Goal: Contribute content: Add original content to the website for others to see

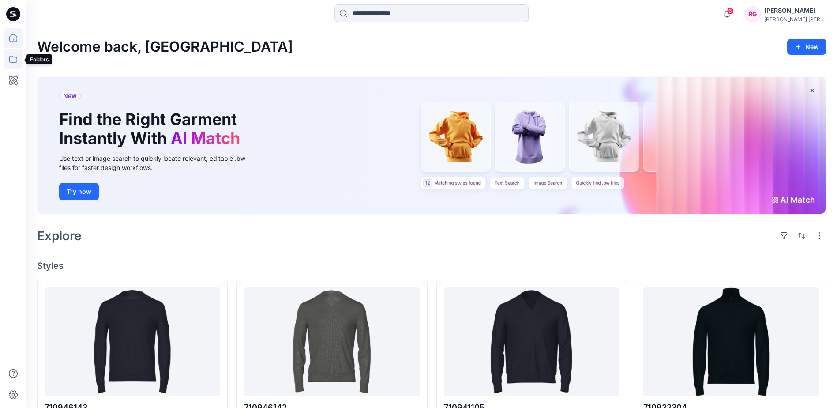
click at [12, 59] on icon at bounding box center [13, 58] width 19 height 19
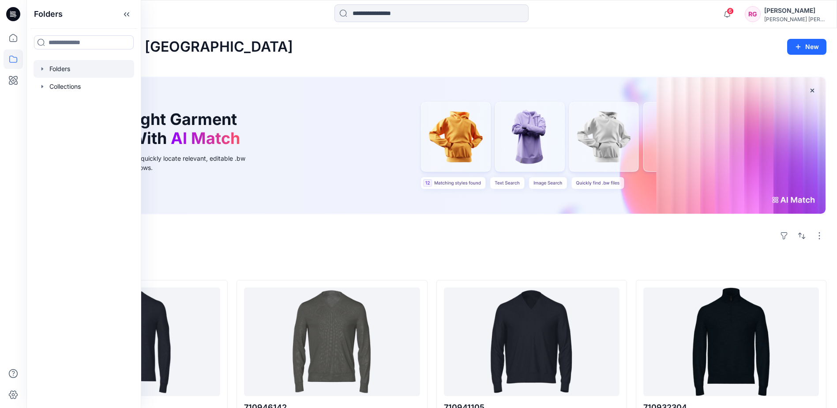
drag, startPoint x: 62, startPoint y: 70, endPoint x: 101, endPoint y: 77, distance: 39.5
click at [62, 70] on div at bounding box center [84, 69] width 101 height 18
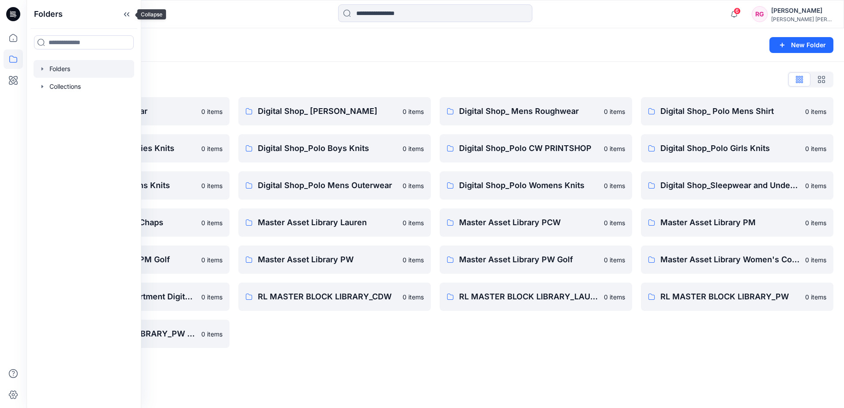
click at [124, 15] on icon at bounding box center [127, 14] width 14 height 15
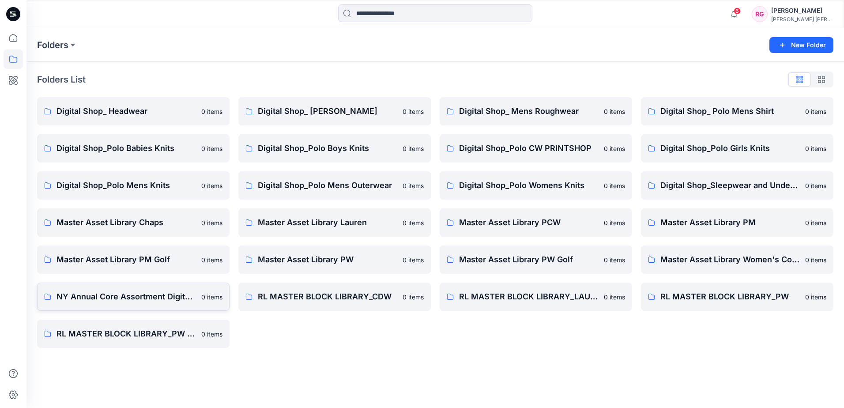
click at [166, 294] on p "NY Annual Core Assortment Digital Lib" at bounding box center [125, 296] width 139 height 12
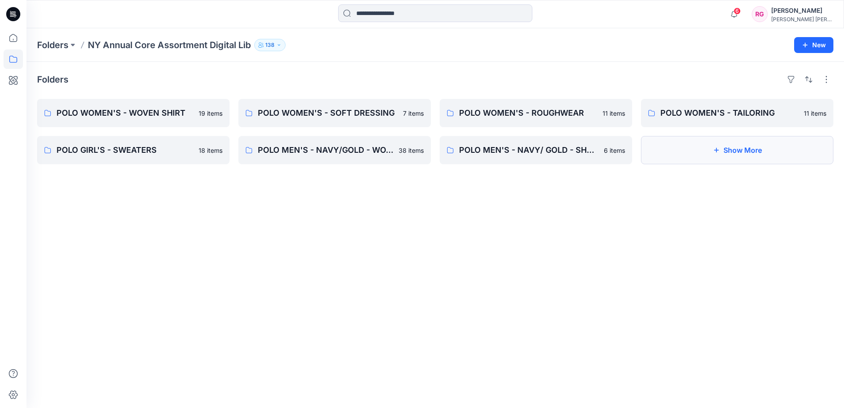
click at [773, 153] on button "Show More" at bounding box center [737, 150] width 192 height 28
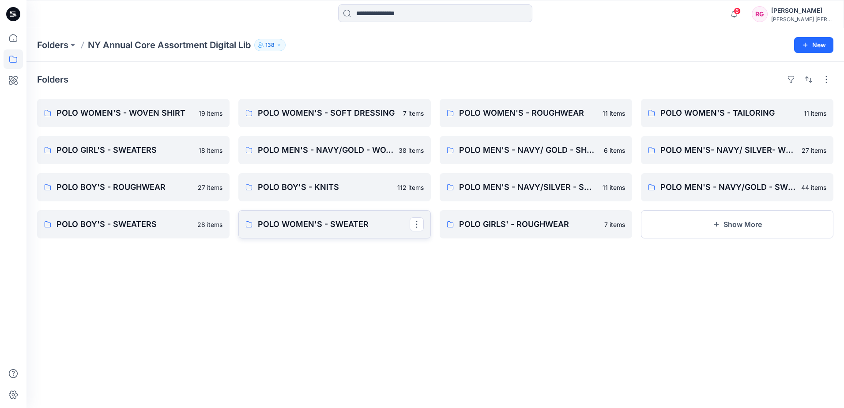
click at [333, 221] on p "POLO WOMEN'S - SWEATER" at bounding box center [334, 224] width 152 height 12
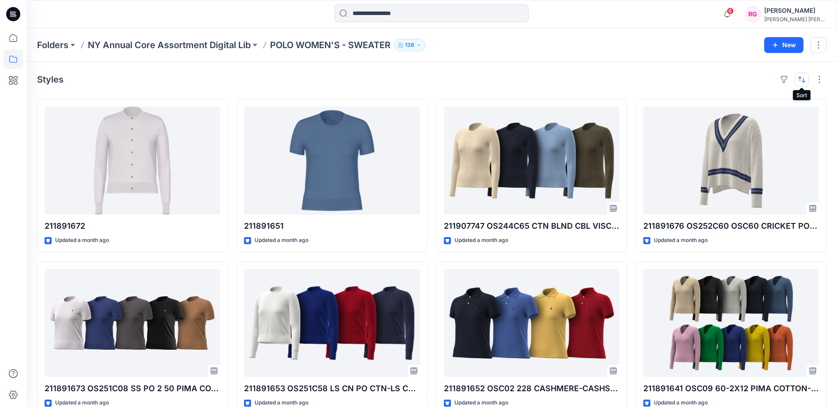
click at [796, 81] on button "button" at bounding box center [802, 79] width 14 height 14
click at [769, 105] on p "Last update" at bounding box center [772, 101] width 56 height 9
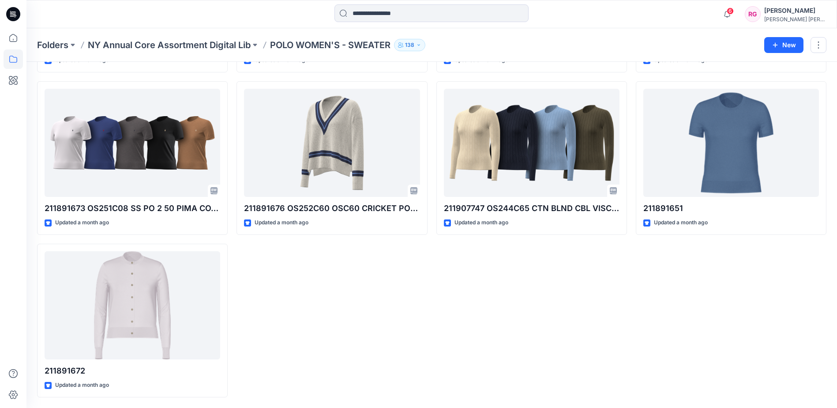
scroll to position [416, 0]
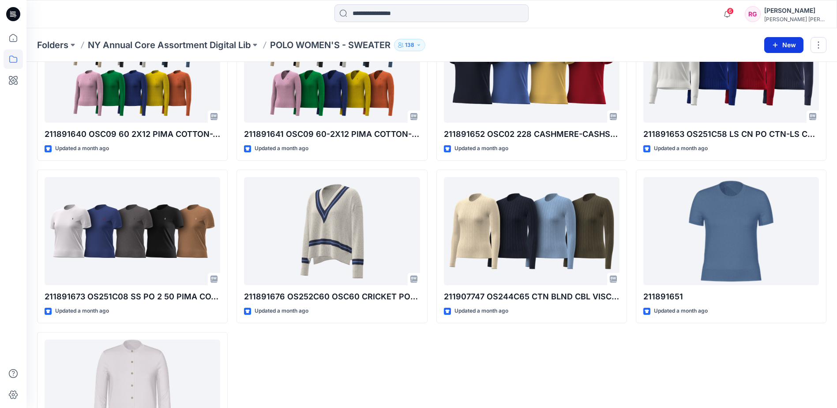
click at [787, 42] on button "New" at bounding box center [783, 45] width 39 height 16
click at [749, 64] on p "New Style" at bounding box center [757, 67] width 30 height 11
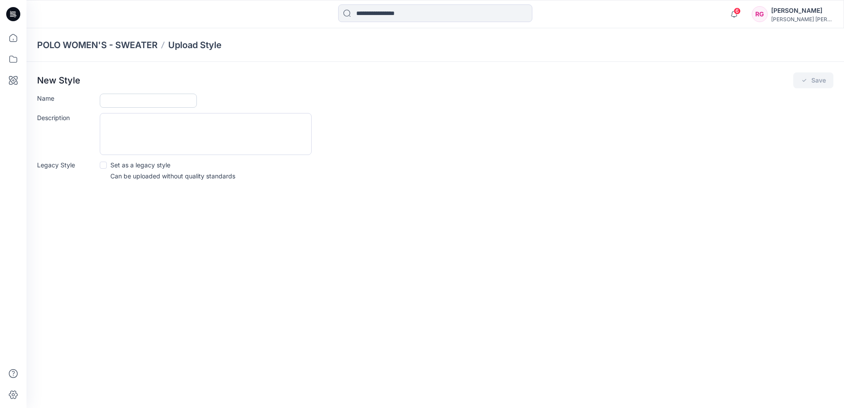
click at [143, 99] on input "Name" at bounding box center [148, 101] width 97 height 14
paste input "*********"
type input "*********"
click at [104, 164] on span at bounding box center [103, 164] width 7 height 7
click at [804, 82] on icon "submit" at bounding box center [803, 80] width 7 height 7
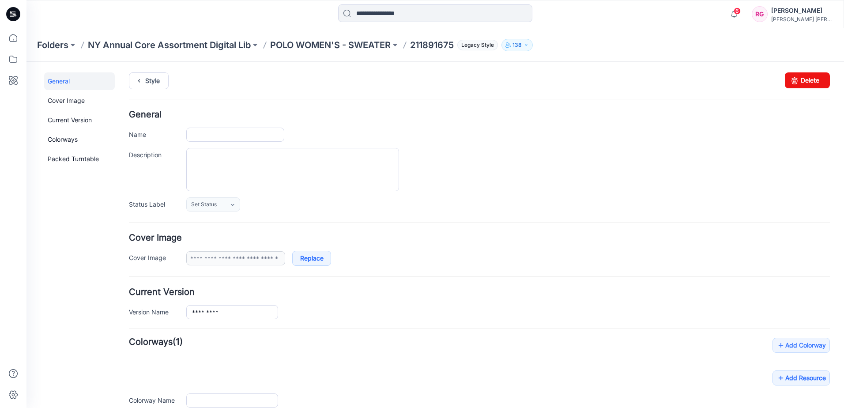
type input "*********"
type input "**********"
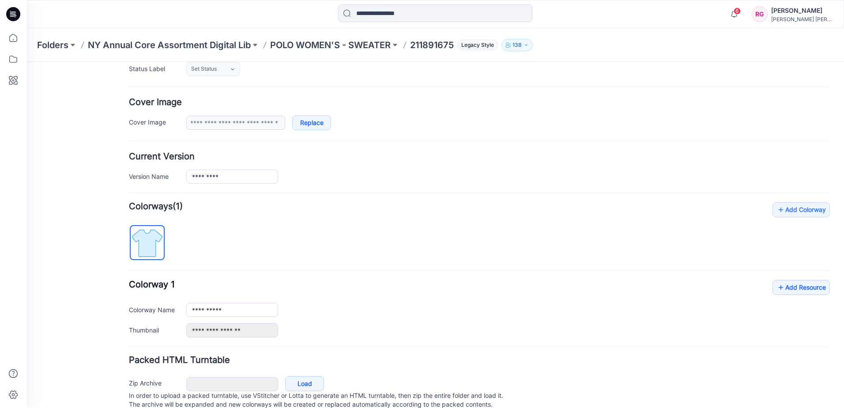
scroll to position [166, 0]
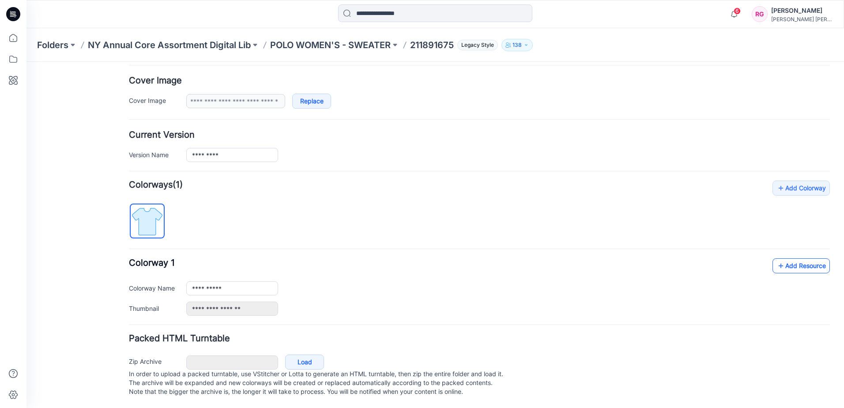
click at [819, 258] on link "Add Resource" at bounding box center [800, 265] width 57 height 15
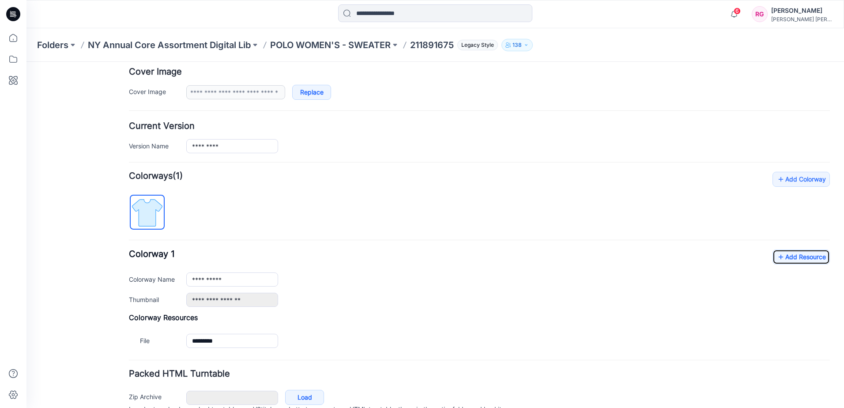
scroll to position [210, 0]
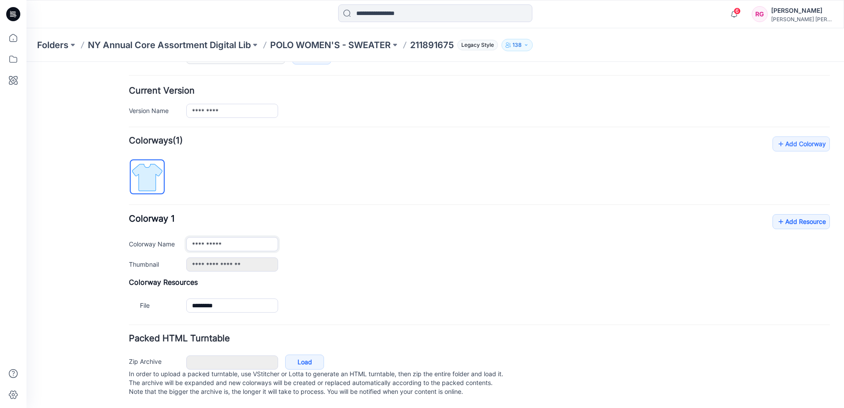
drag, startPoint x: 232, startPoint y: 234, endPoint x: 88, endPoint y: 222, distance: 144.4
click at [88, 222] on div "General Cover Image Current Version Colorways Packed Turntable Style Changes Sa…" at bounding box center [429, 134] width 806 height 547
type input "**********"
click at [814, 214] on link "Add Resource" at bounding box center [800, 221] width 57 height 15
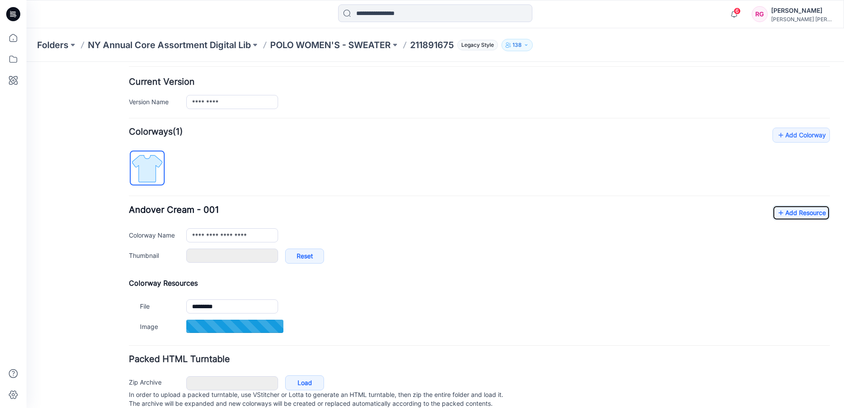
type input "**********"
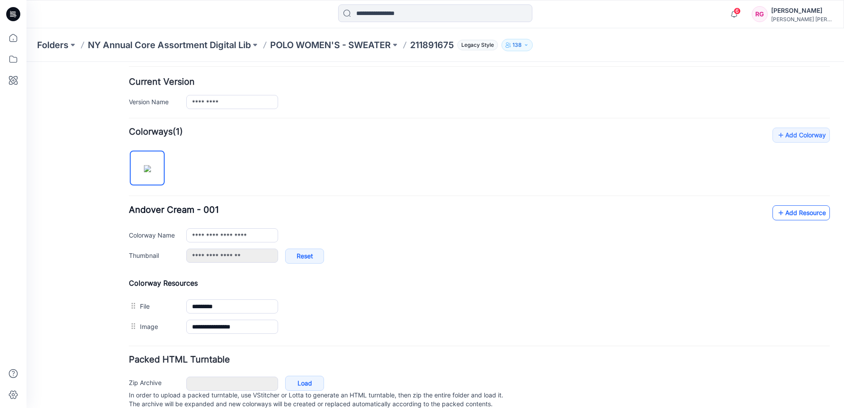
click at [813, 214] on link "Add Resource" at bounding box center [800, 212] width 57 height 15
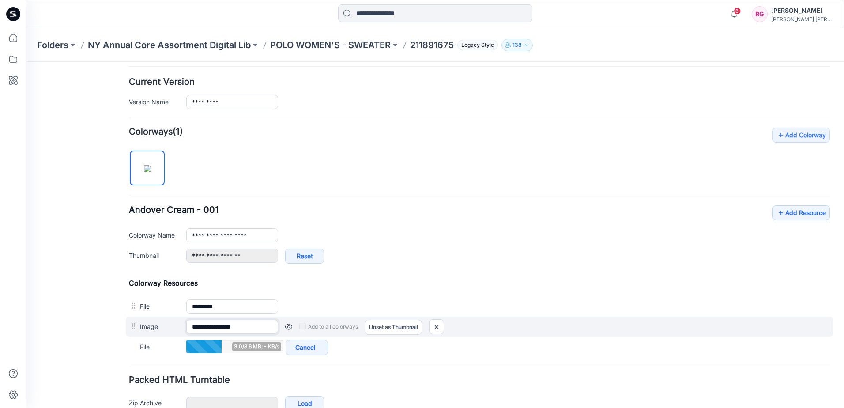
drag, startPoint x: 234, startPoint y: 328, endPoint x: 152, endPoint y: 319, distance: 82.5
click at [152, 319] on div "**********" at bounding box center [479, 326] width 707 height 20
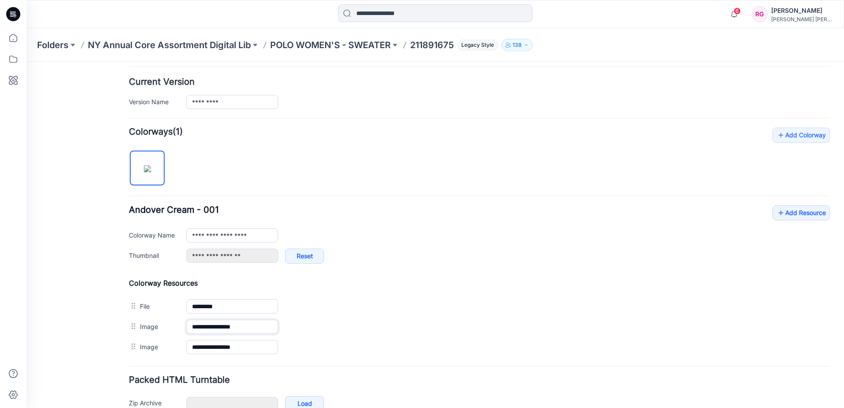
drag, startPoint x: 233, startPoint y: 328, endPoint x: 37, endPoint y: 318, distance: 196.6
click at [37, 318] on div "General Cover Image Current Version Colorways Packed Turntable Style Changes Sa…" at bounding box center [429, 150] width 806 height 597
click at [801, 214] on link "Add Resource" at bounding box center [800, 212] width 57 height 15
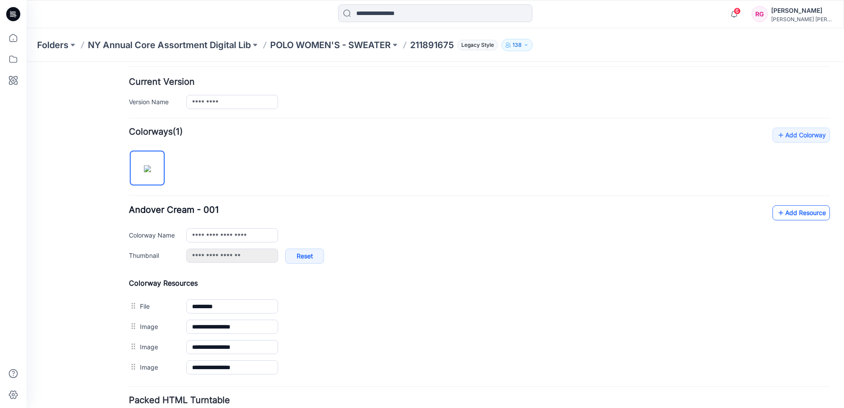
click at [810, 214] on link "Add Resource" at bounding box center [800, 212] width 57 height 15
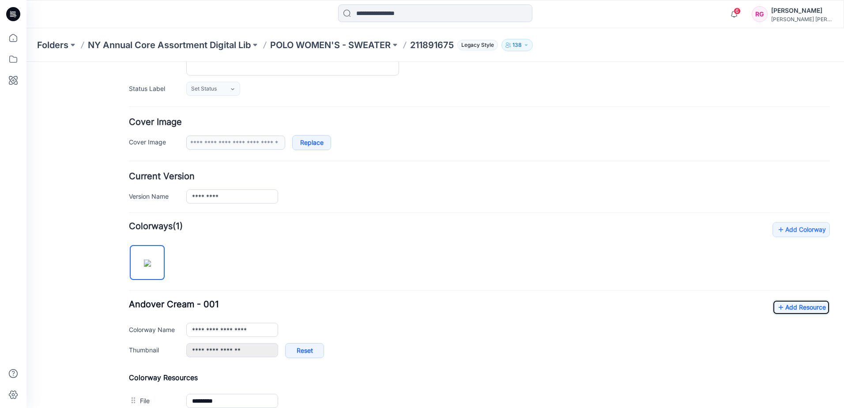
scroll to position [0, 0]
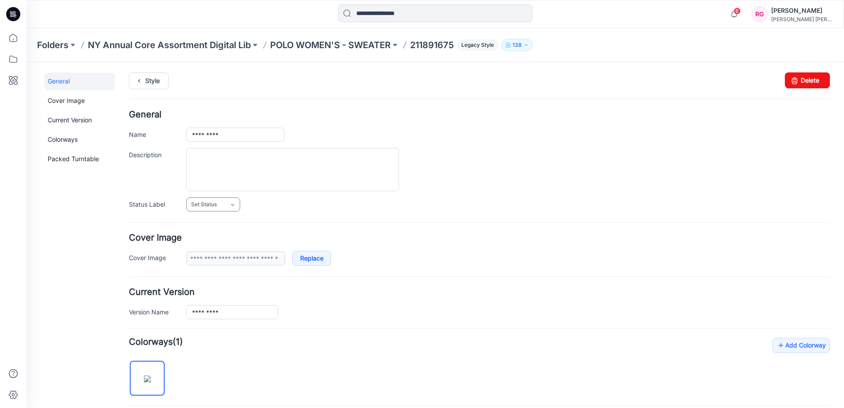
click at [227, 207] on link "Set Status" at bounding box center [213, 204] width 54 height 14
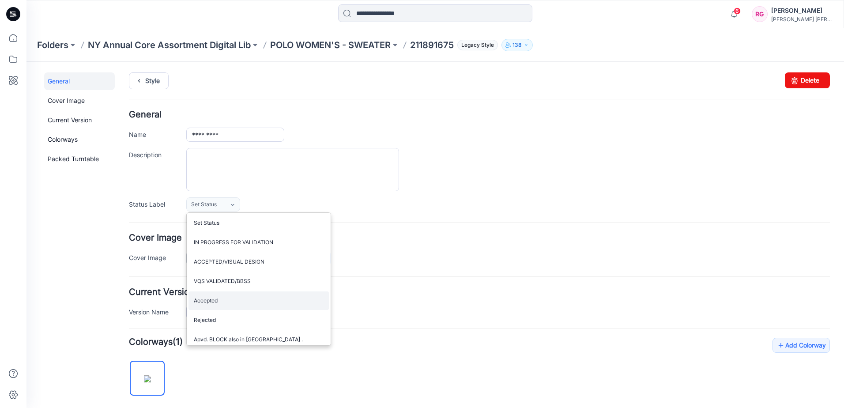
click at [224, 293] on link "Accepted" at bounding box center [258, 300] width 140 height 19
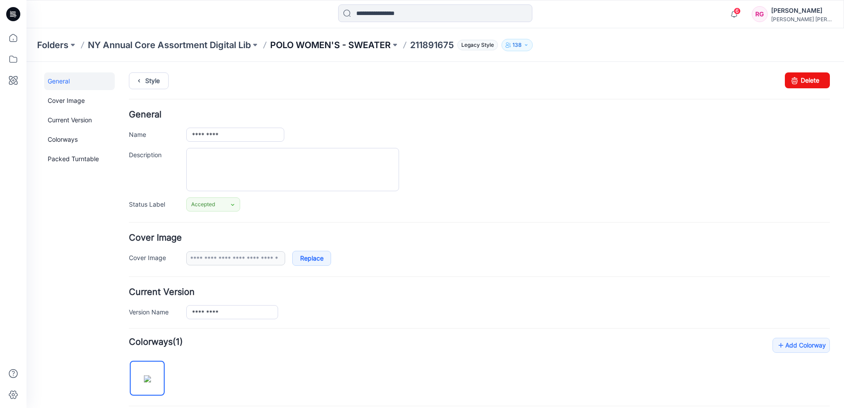
click at [344, 45] on p "POLO WOMEN'S - SWEATER" at bounding box center [330, 45] width 120 height 12
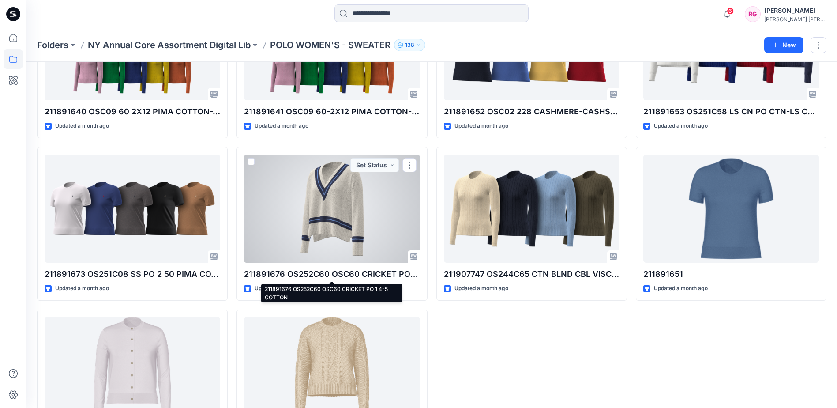
scroll to position [441, 0]
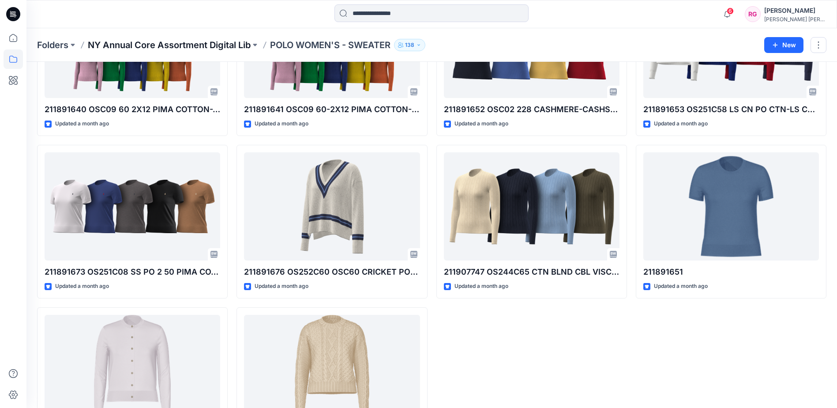
click at [224, 49] on p "NY Annual Core Assortment Digital Lib" at bounding box center [169, 45] width 163 height 12
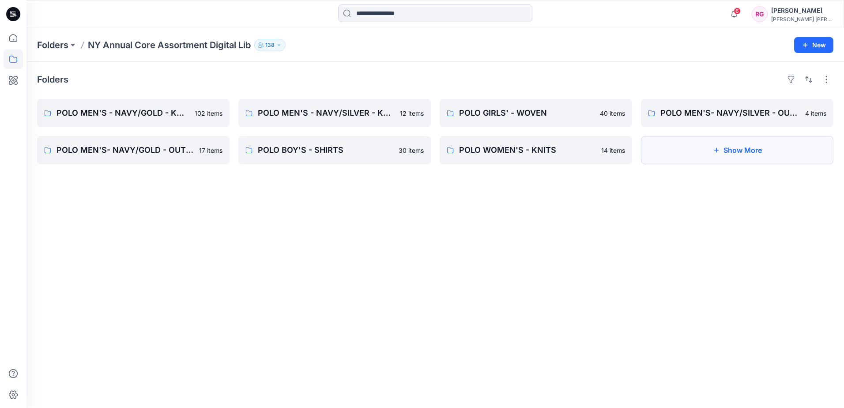
click at [742, 153] on button "Show More" at bounding box center [737, 150] width 192 height 28
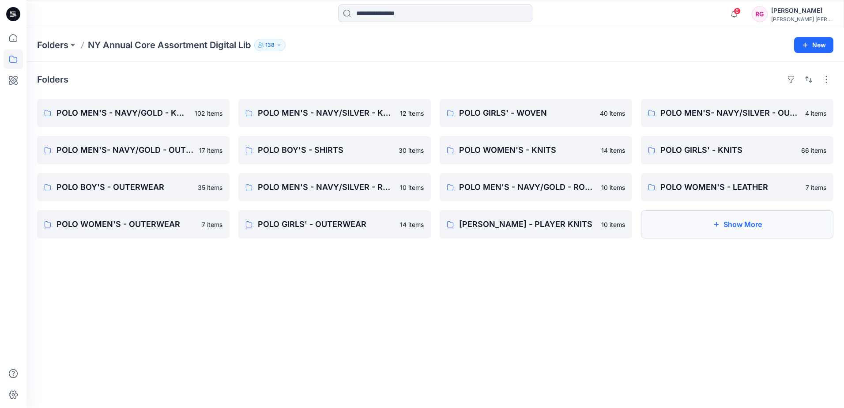
click at [754, 224] on button "Show More" at bounding box center [737, 224] width 192 height 28
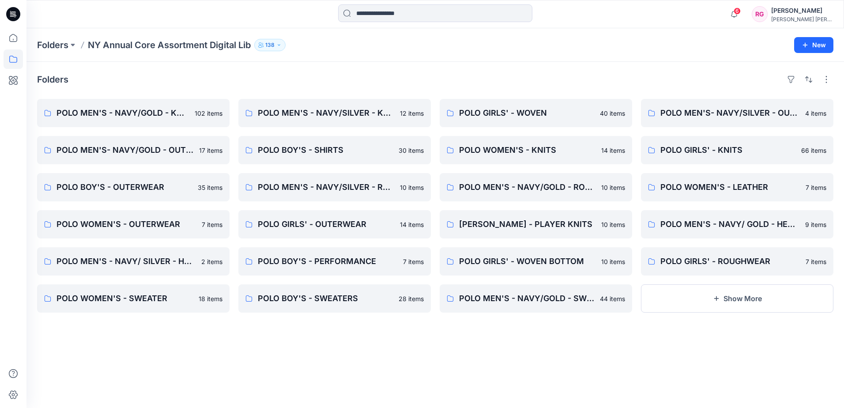
click at [695, 284] on div "POLO MEN'S- NAVY/SILVER - OUTERWEAR 4 items POLO GIRLS' - KNITS 66 items POLO W…" at bounding box center [737, 206] width 192 height 214
click at [695, 297] on button "Show More" at bounding box center [737, 298] width 192 height 28
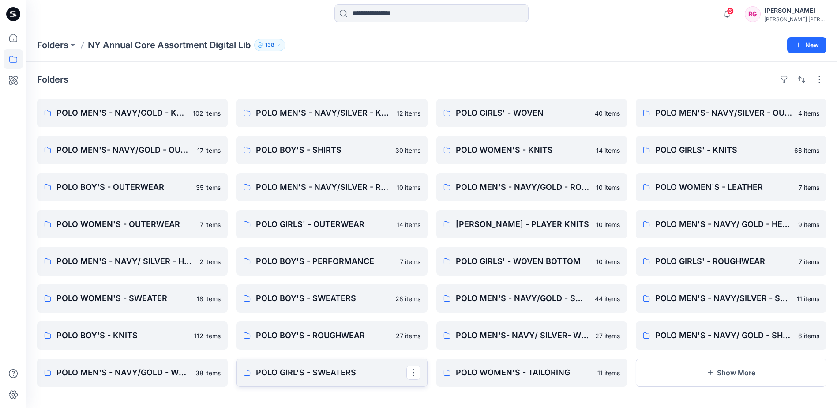
click at [301, 361] on link "POLO GIRL'S - SWEATERS" at bounding box center [331, 372] width 191 height 28
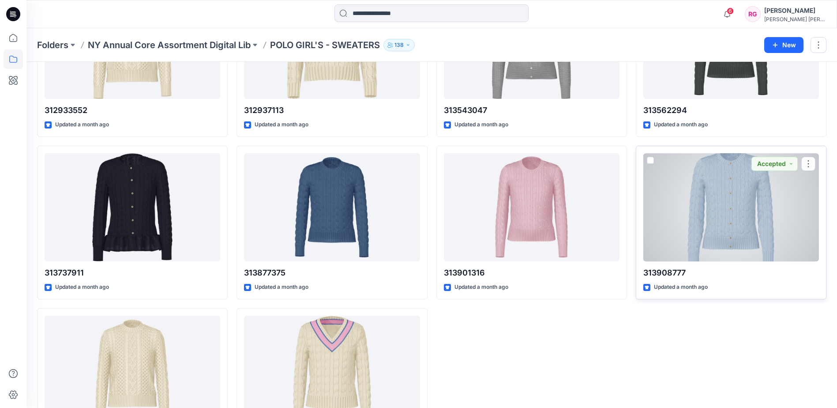
scroll to position [505, 0]
